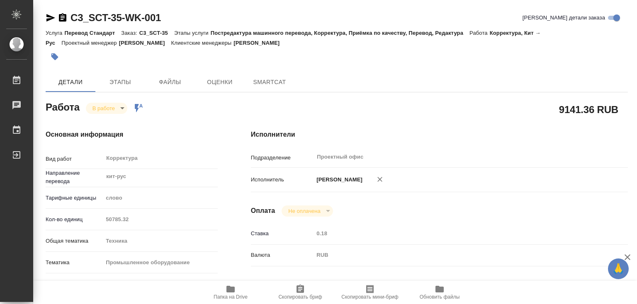
type textarea "x"
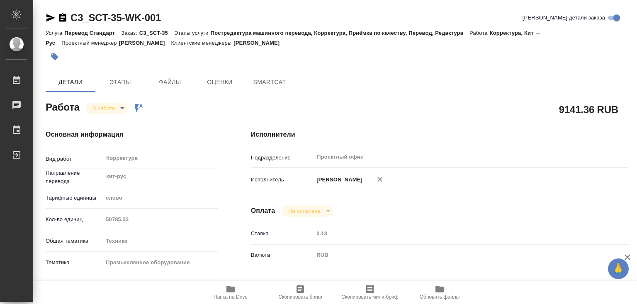
type textarea "x"
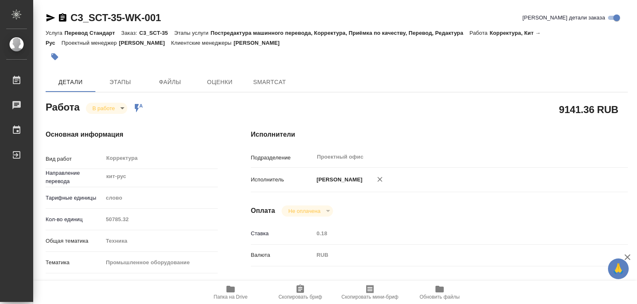
type textarea "x"
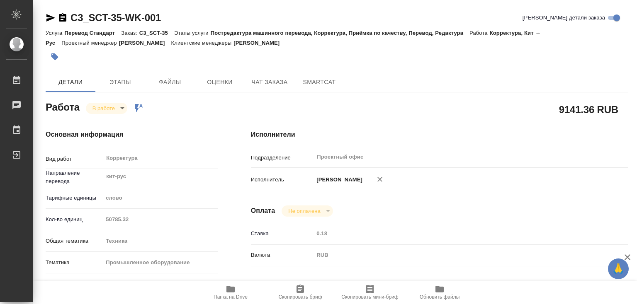
click at [227, 288] on icon "button" at bounding box center [230, 289] width 8 height 7
type textarea "x"
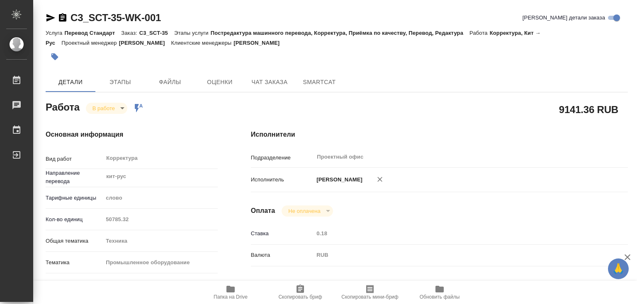
type textarea "x"
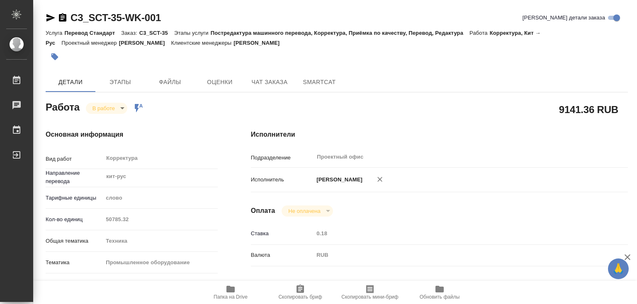
type textarea "x"
